Goal: Information Seeking & Learning: Understand process/instructions

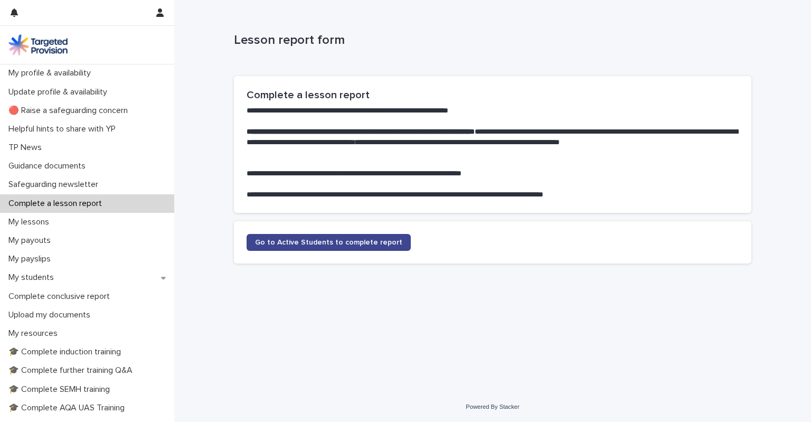
click at [313, 243] on span "Go to Active Students to complete report" at bounding box center [328, 242] width 147 height 7
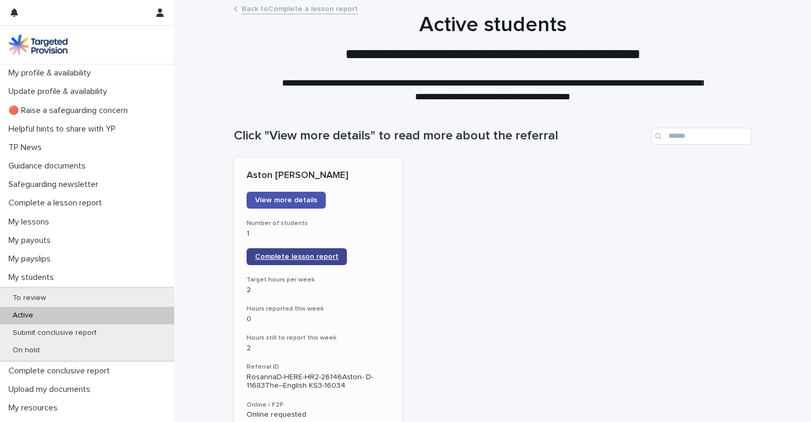
click at [294, 253] on span "Complete lesson report" at bounding box center [296, 256] width 83 height 7
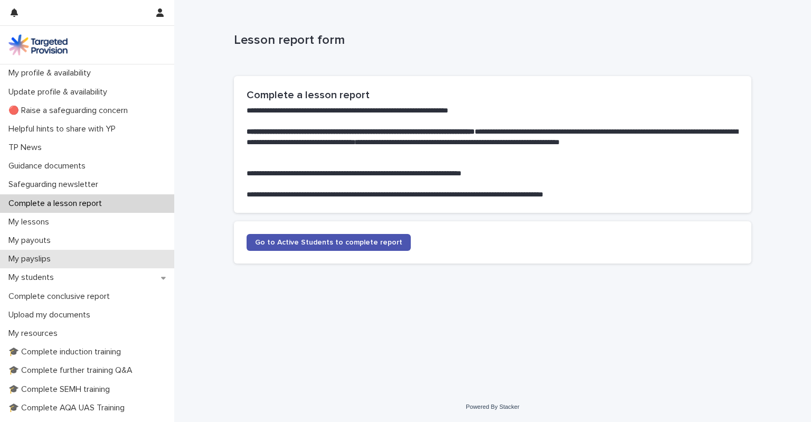
click at [58, 261] on p "My payslips" at bounding box center [31, 259] width 55 height 10
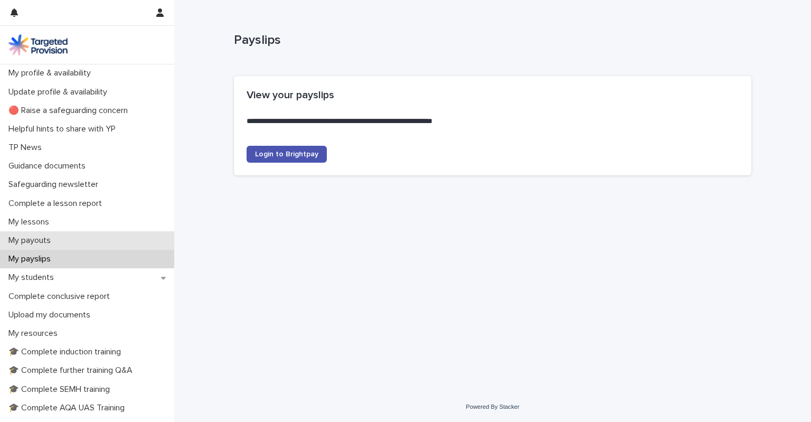
click at [57, 238] on p "My payouts" at bounding box center [31, 240] width 55 height 10
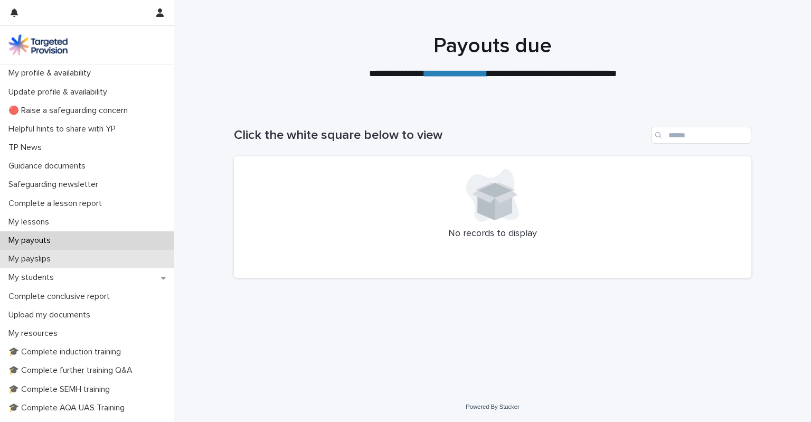
click at [58, 256] on p "My payslips" at bounding box center [31, 259] width 55 height 10
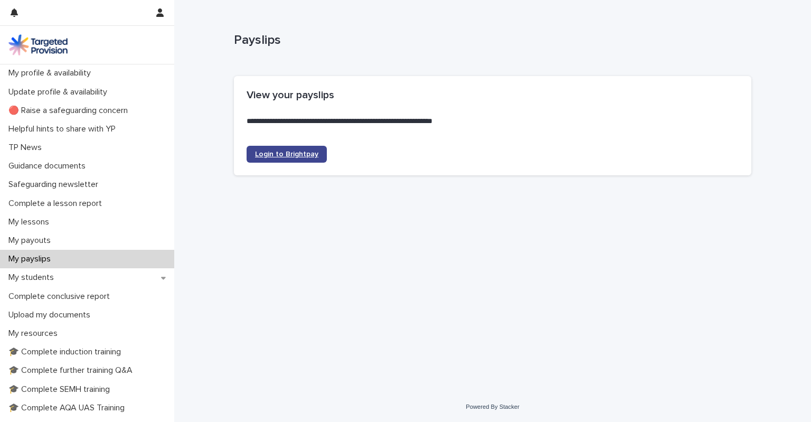
click at [299, 155] on span "Login to Brightpay" at bounding box center [286, 153] width 63 height 7
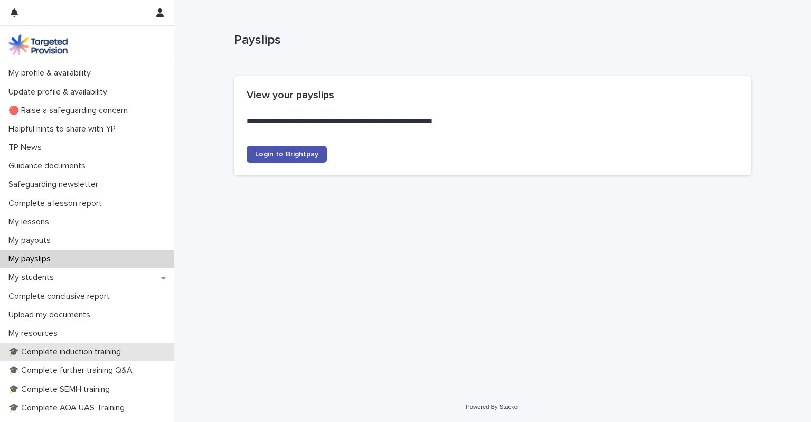
click at [111, 351] on p "🎓 Complete induction training" at bounding box center [66, 352] width 125 height 10
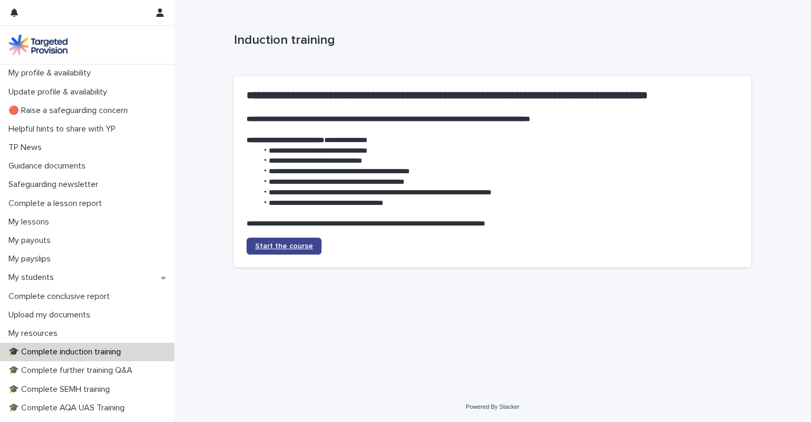
click at [299, 245] on span "Start the course" at bounding box center [284, 245] width 58 height 7
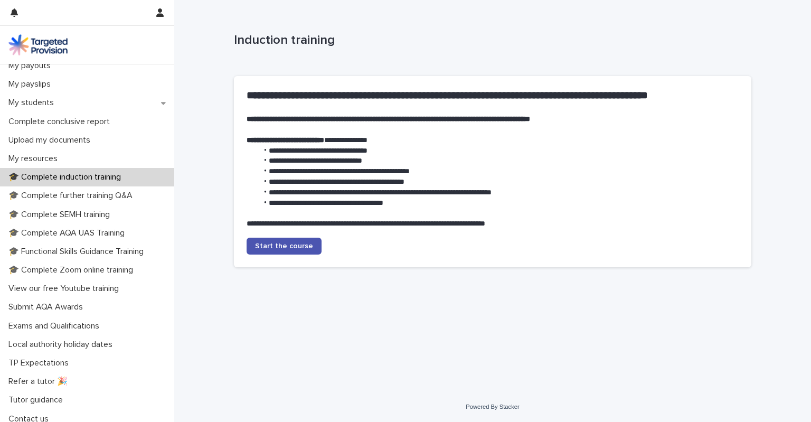
scroll to position [181, 0]
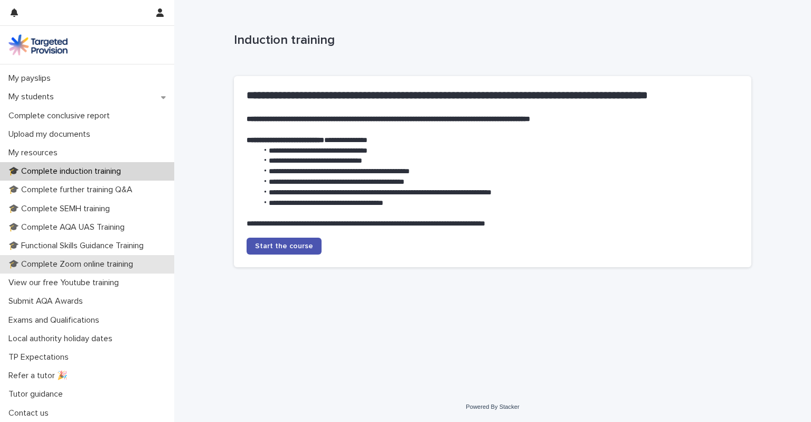
click at [131, 263] on p "🎓 Complete Zoom online training" at bounding box center [72, 264] width 137 height 10
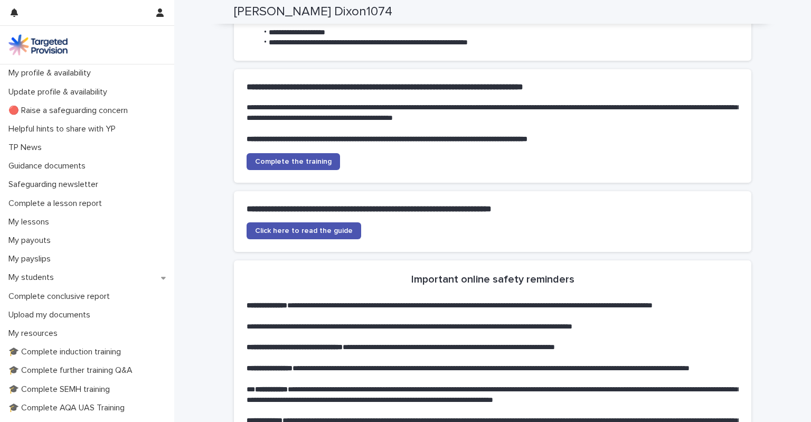
scroll to position [344, 0]
